Goal: Navigation & Orientation: Find specific page/section

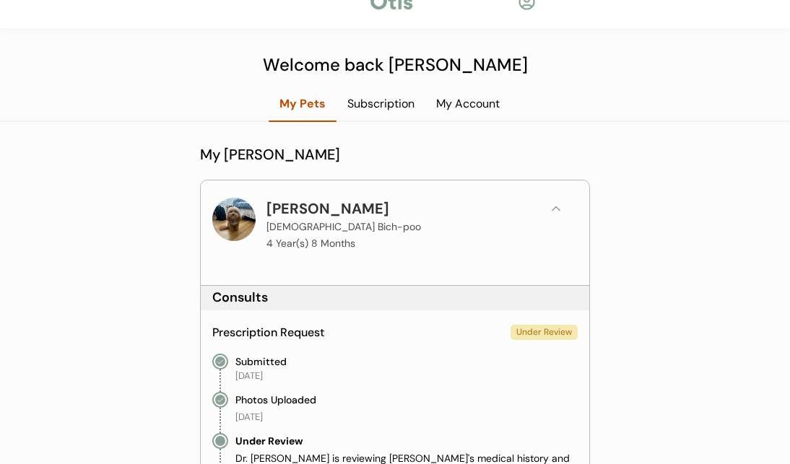
scroll to position [22, 0]
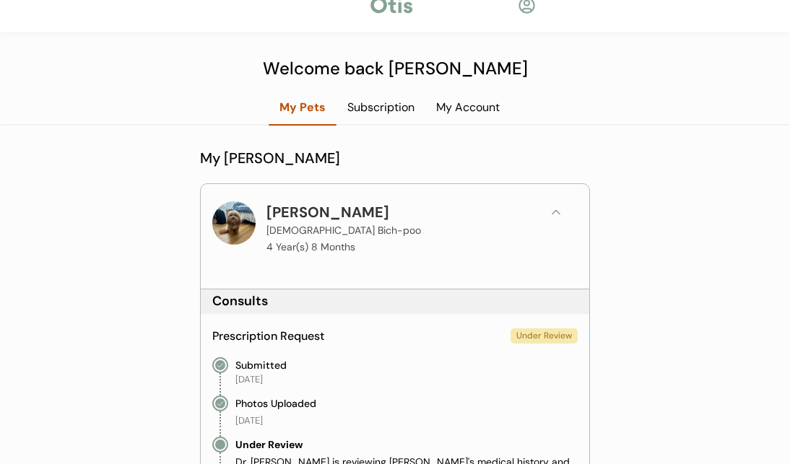
click at [298, 105] on div "My Pets" at bounding box center [303, 108] width 68 height 16
click at [381, 108] on div "Subscription" at bounding box center [380, 108] width 89 height 16
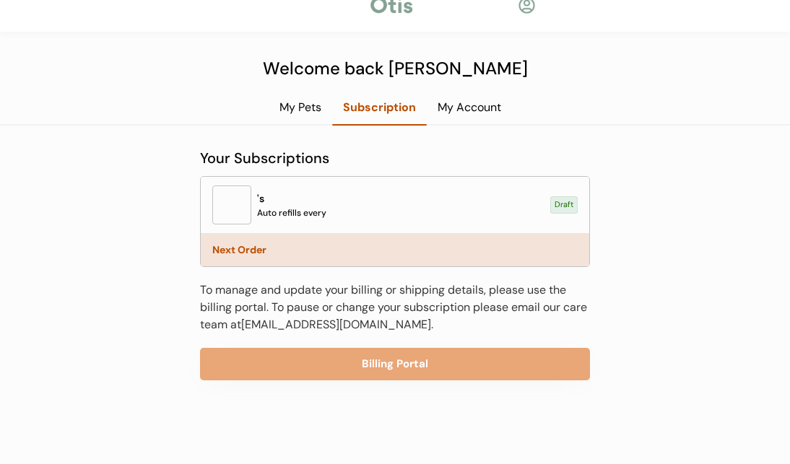
click at [289, 105] on div "My Pets" at bounding box center [301, 108] width 64 height 16
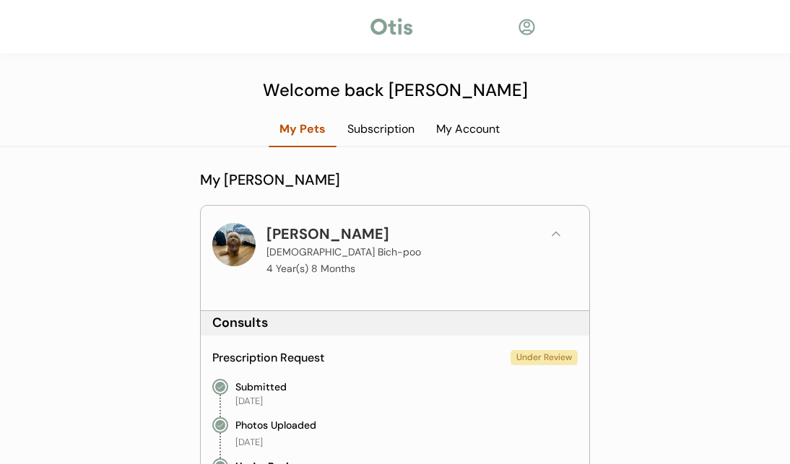
click at [530, 27] on div at bounding box center [527, 27] width 18 height 18
click at [531, 25] on div at bounding box center [527, 27] width 18 height 18
click at [479, 136] on div "My Account" at bounding box center [467, 129] width 85 height 16
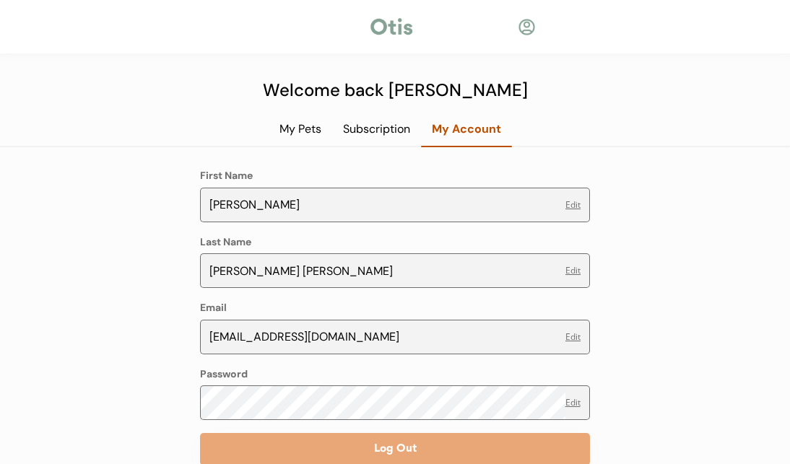
scroll to position [59, 0]
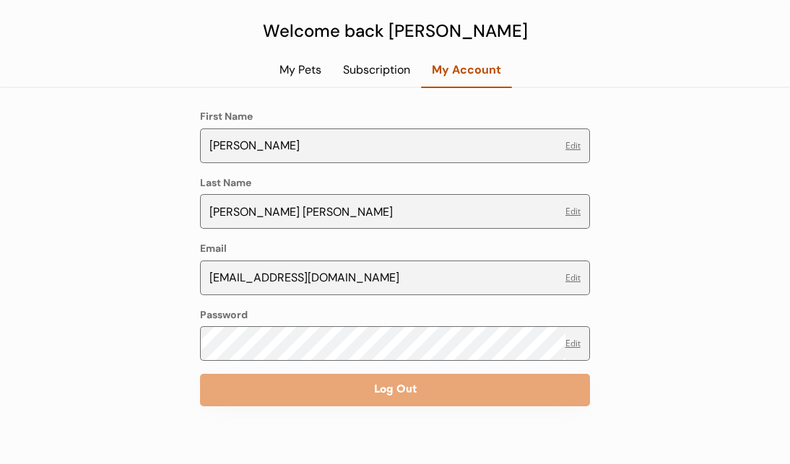
drag, startPoint x: 314, startPoint y: 70, endPoint x: 353, endPoint y: 74, distance: 39.2
click at [314, 70] on div "My Pets" at bounding box center [301, 70] width 64 height 16
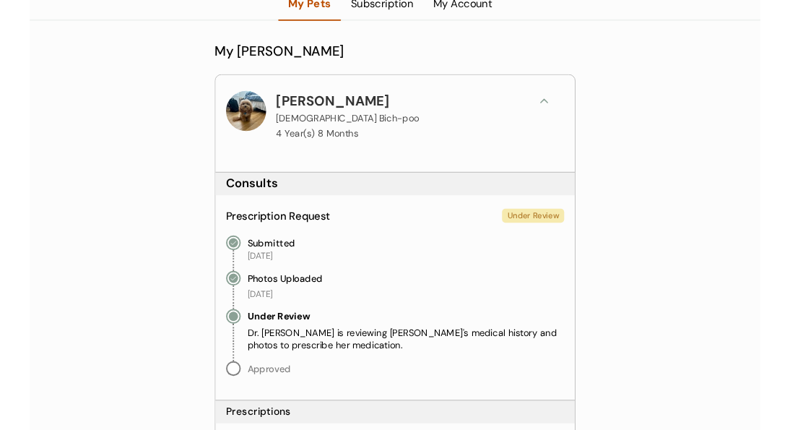
scroll to position [128, 0]
